Goal: Information Seeking & Learning: Learn about a topic

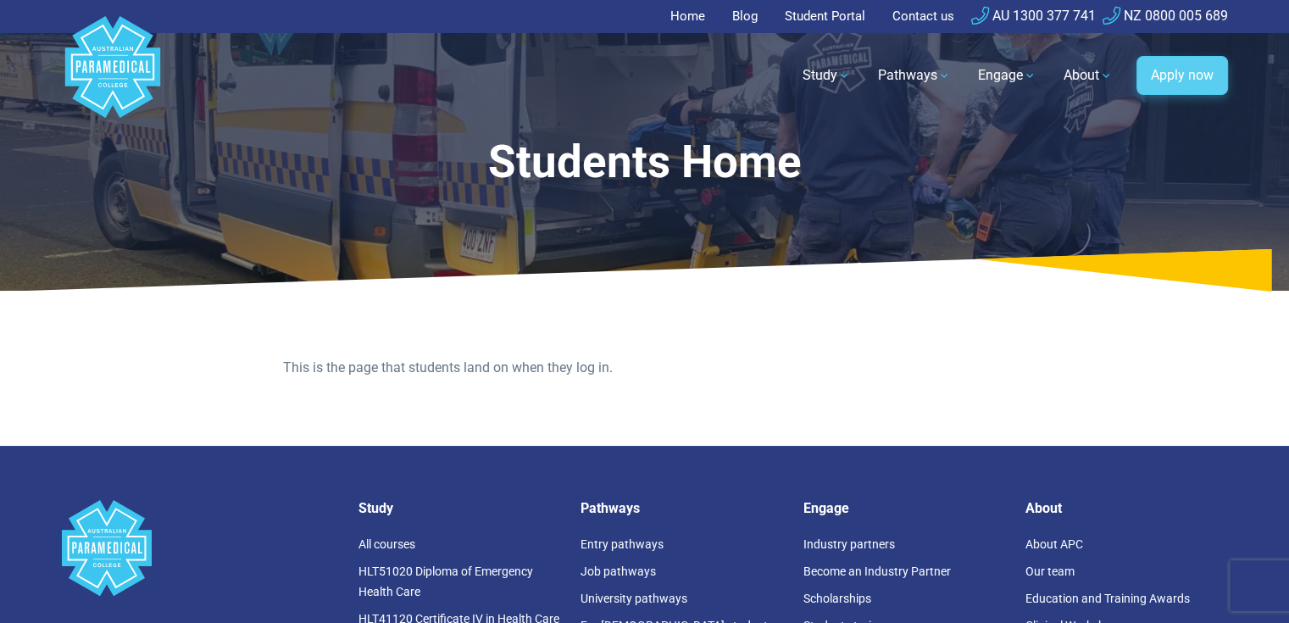
click at [1183, 78] on link "Apply now" at bounding box center [1182, 75] width 92 height 39
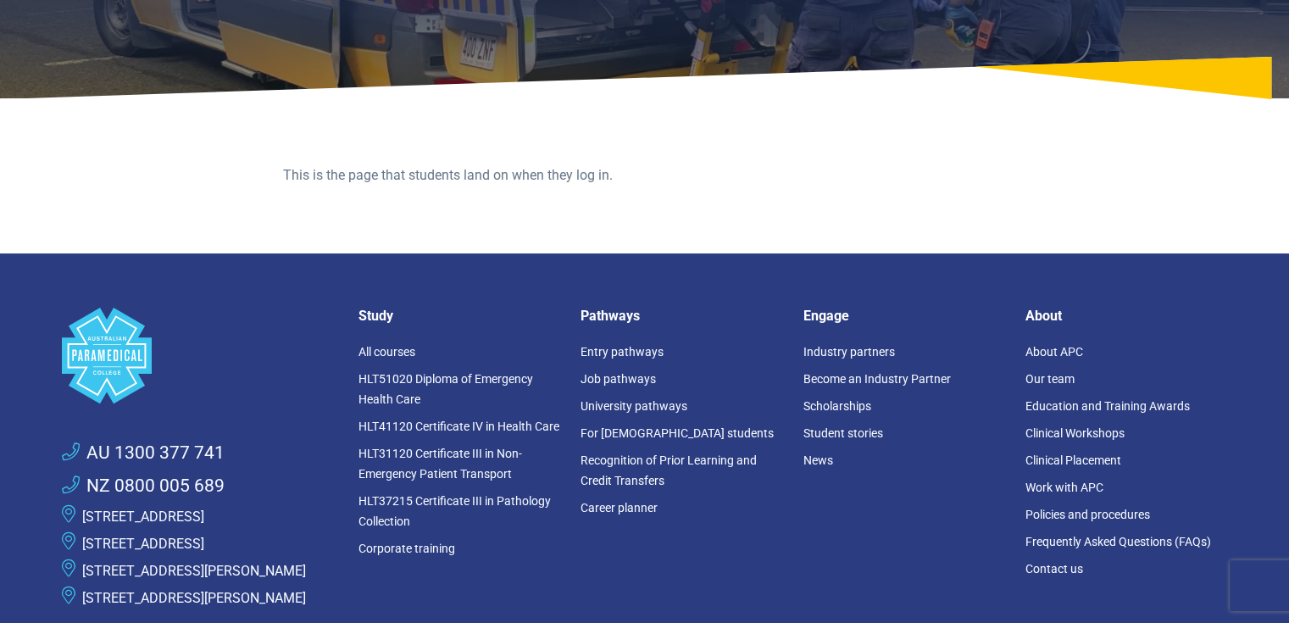
scroll to position [254, 0]
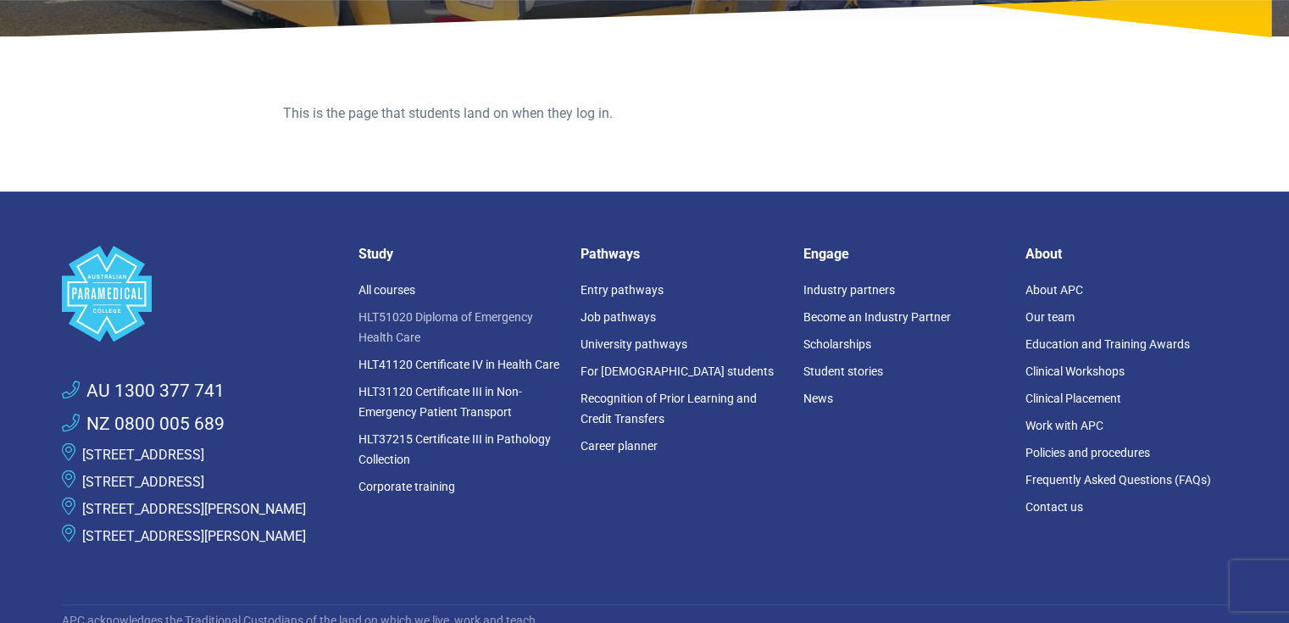
click at [489, 317] on link "HLT51020 Diploma of Emergency Health Care" at bounding box center [445, 327] width 175 height 34
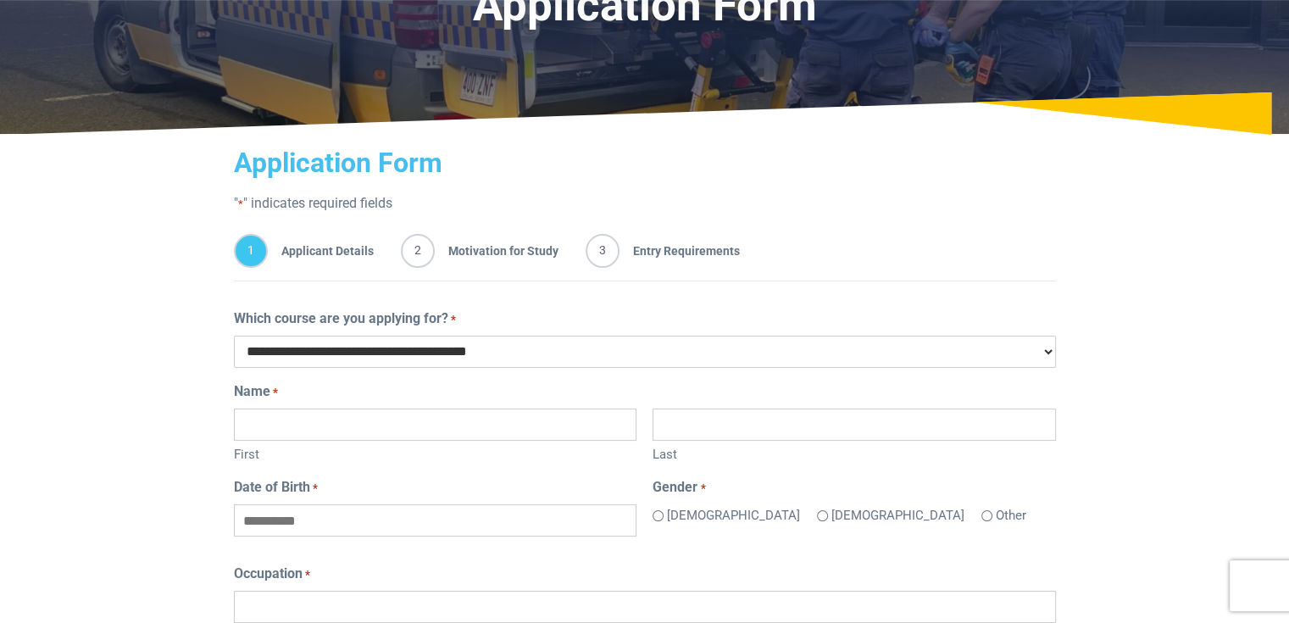
scroll to position [85, 0]
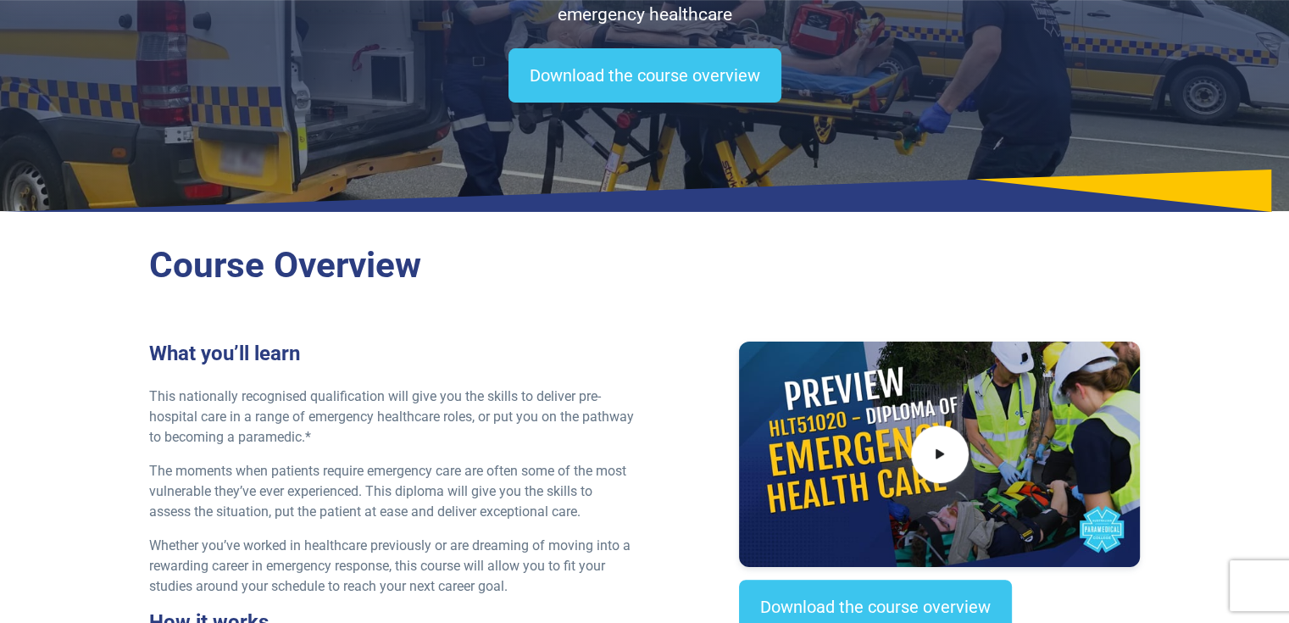
scroll to position [85, 0]
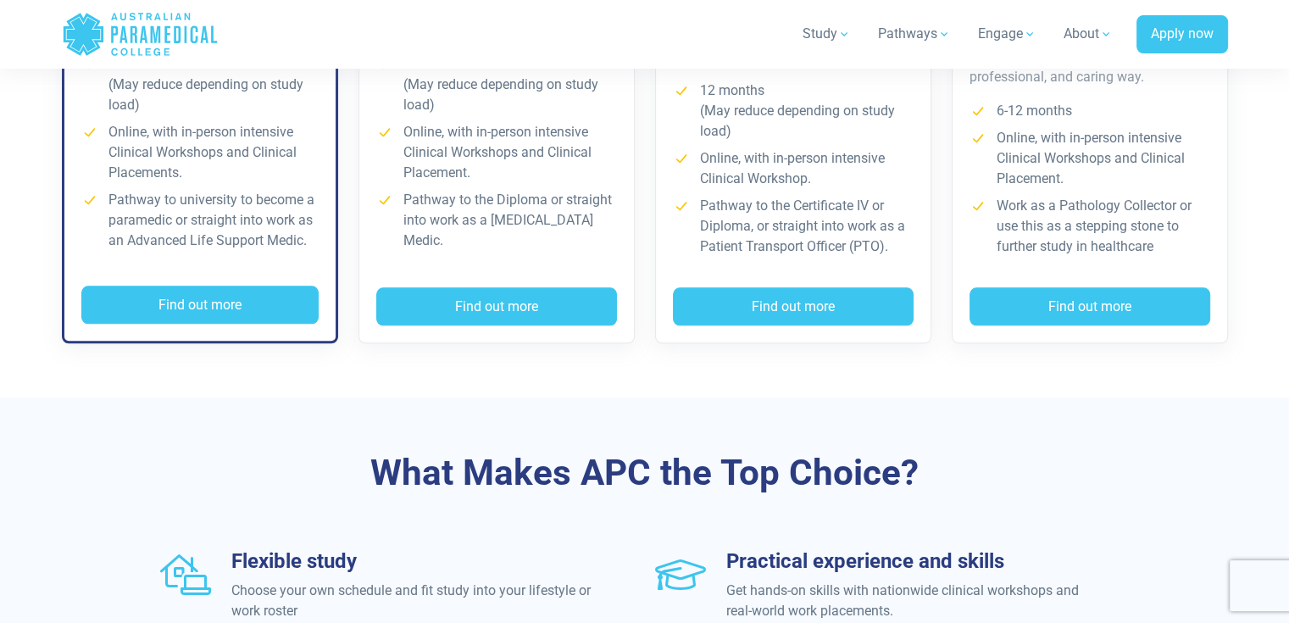
scroll to position [1780, 0]
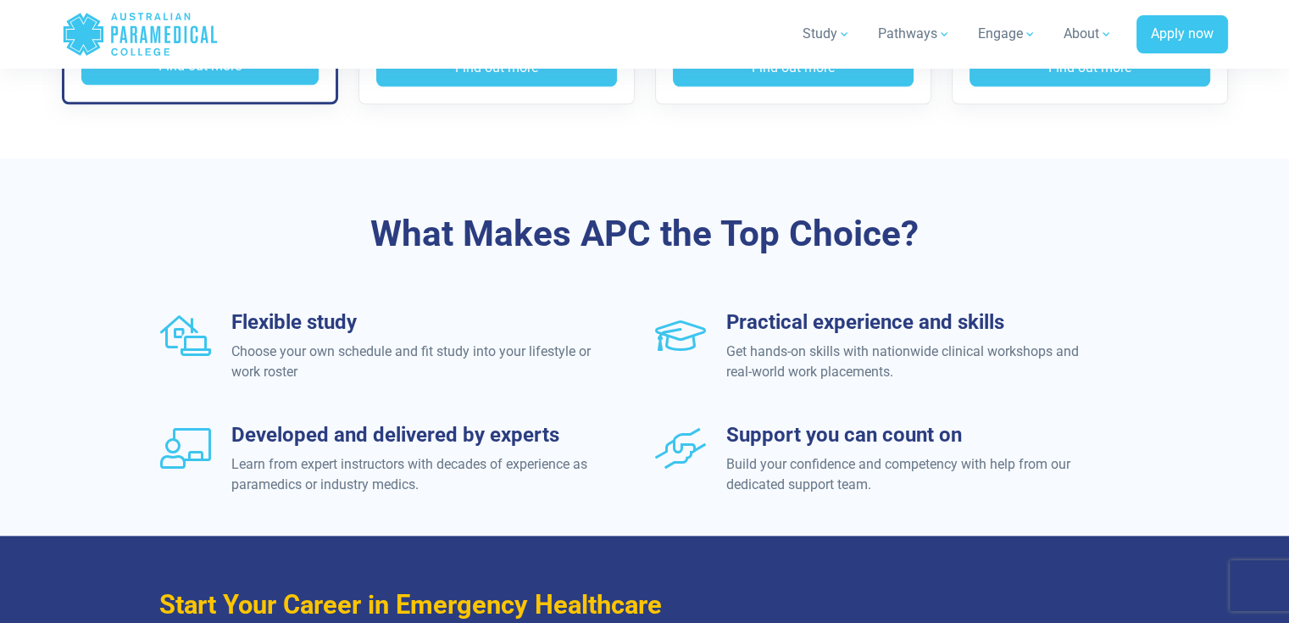
click at [174, 42] on icon "Australian Paramedical College" at bounding box center [177, 34] width 7 height 17
